Goal: Information Seeking & Learning: Learn about a topic

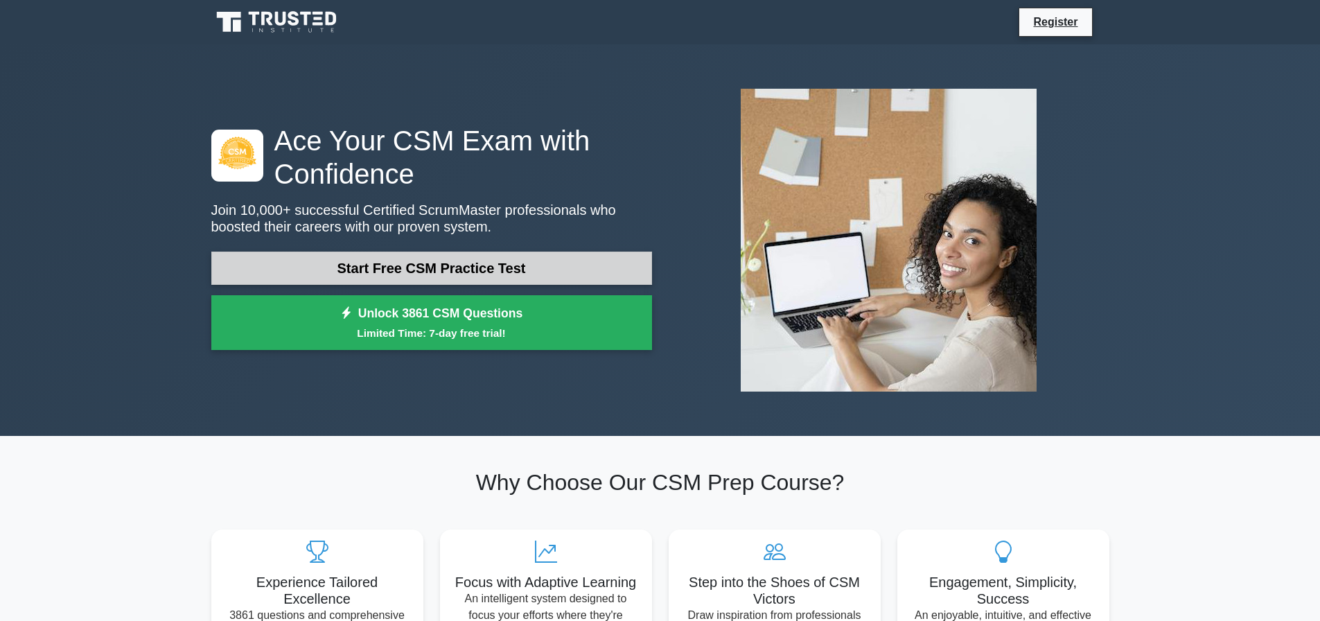
click at [567, 267] on link "Start Free CSM Practice Test" at bounding box center [431, 268] width 441 height 33
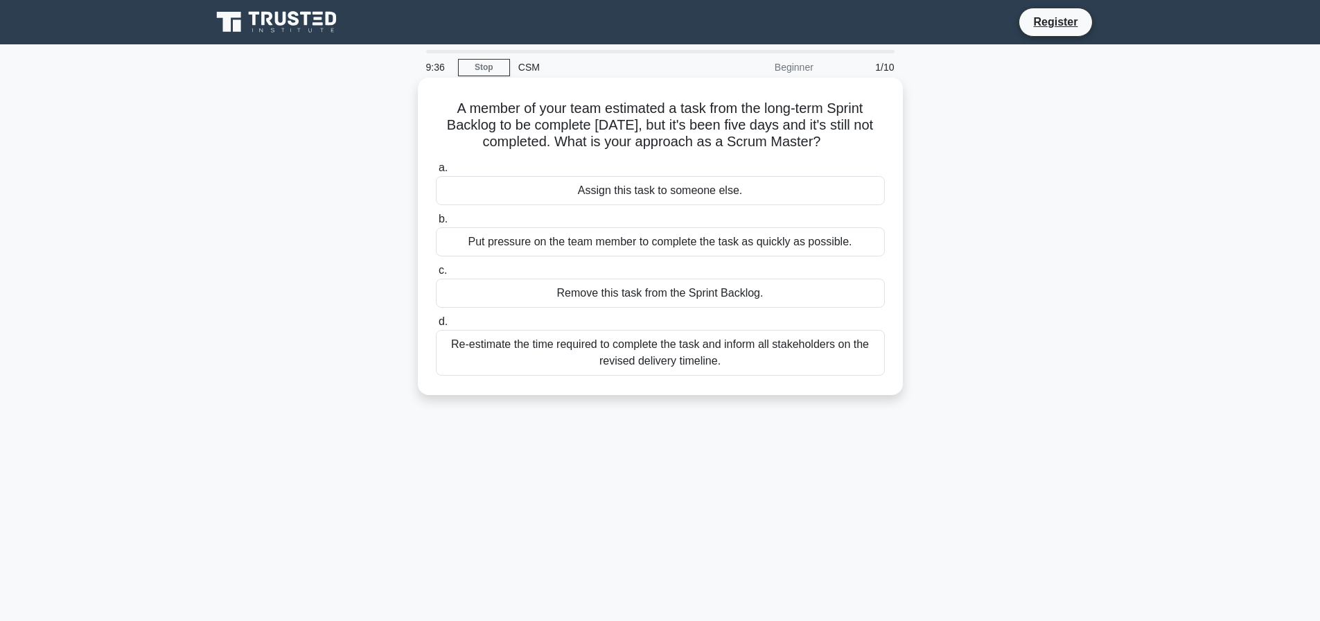
click at [665, 359] on div "Re-estimate the time required to complete the task and inform all stakeholders …" at bounding box center [660, 353] width 449 height 46
click at [436, 326] on input "d. Re-estimate the time required to complete the task and inform all stakeholde…" at bounding box center [436, 321] width 0 height 9
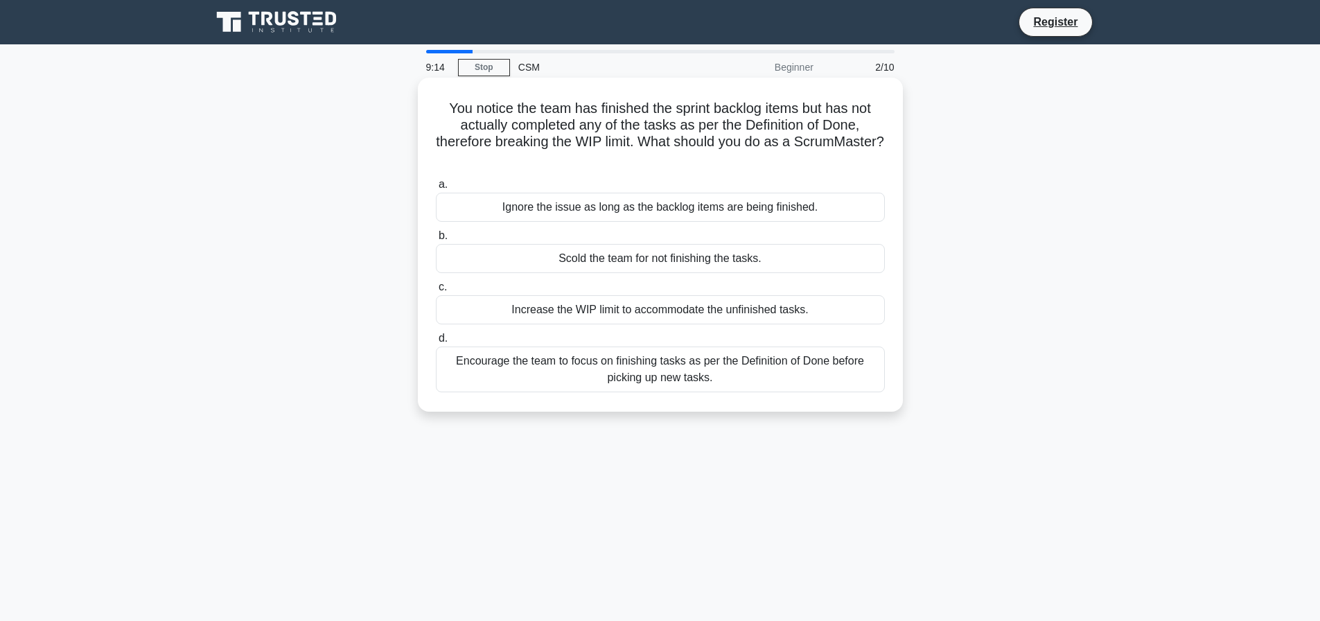
click at [688, 358] on div "Encourage the team to focus on finishing tasks as per the Definition of Done be…" at bounding box center [660, 370] width 449 height 46
click at [436, 343] on input "d. Encourage the team to focus on finishing tasks as per the Definition of Done…" at bounding box center [436, 338] width 0 height 9
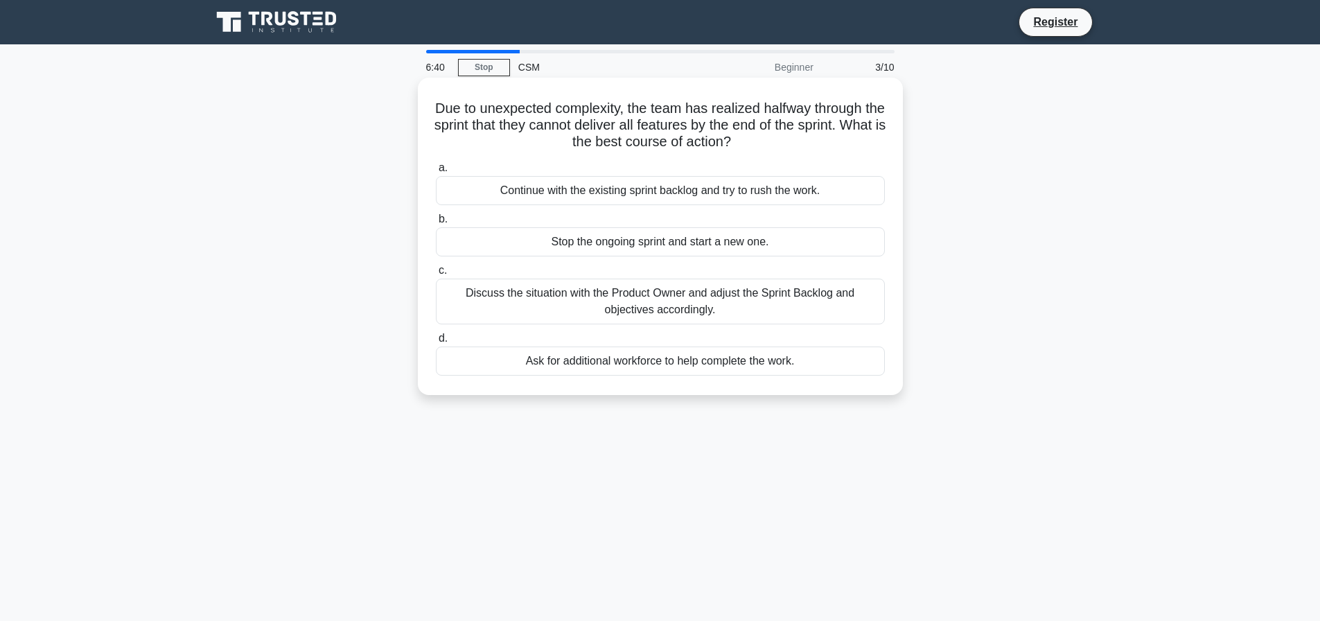
click at [718, 295] on div "Discuss the situation with the Product Owner and adjust the Sprint Backlog and …" at bounding box center [660, 302] width 449 height 46
click at [436, 275] on input "c. Discuss the situation with the Product Owner and adjust the Sprint Backlog a…" at bounding box center [436, 270] width 0 height 9
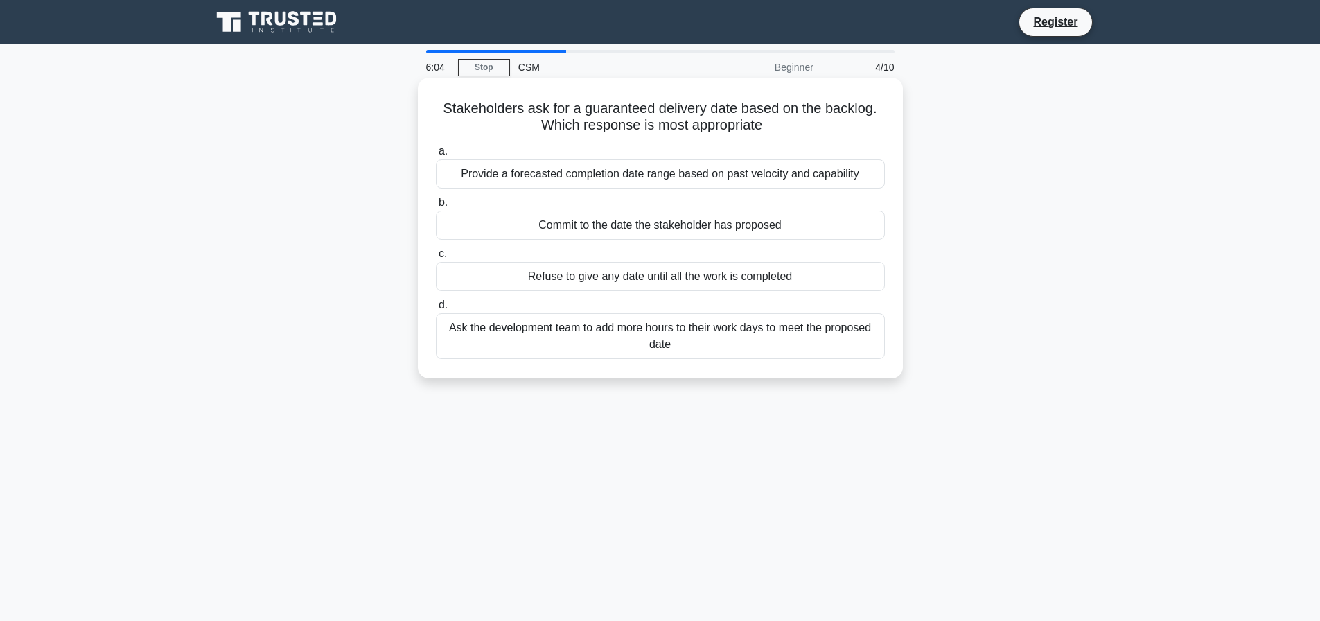
click at [759, 177] on div "Provide a forecasted completion date range based on past velocity and capability" at bounding box center [660, 173] width 449 height 29
click at [436, 156] on input "a. Provide a forecasted completion date range based on past velocity and capabi…" at bounding box center [436, 151] width 0 height 9
